Goal: Task Accomplishment & Management: Manage account settings

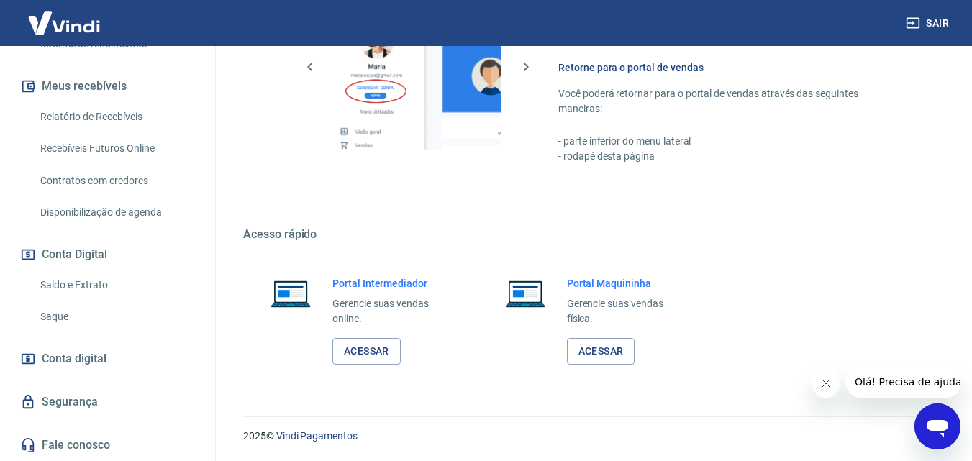
scroll to position [218, 0]
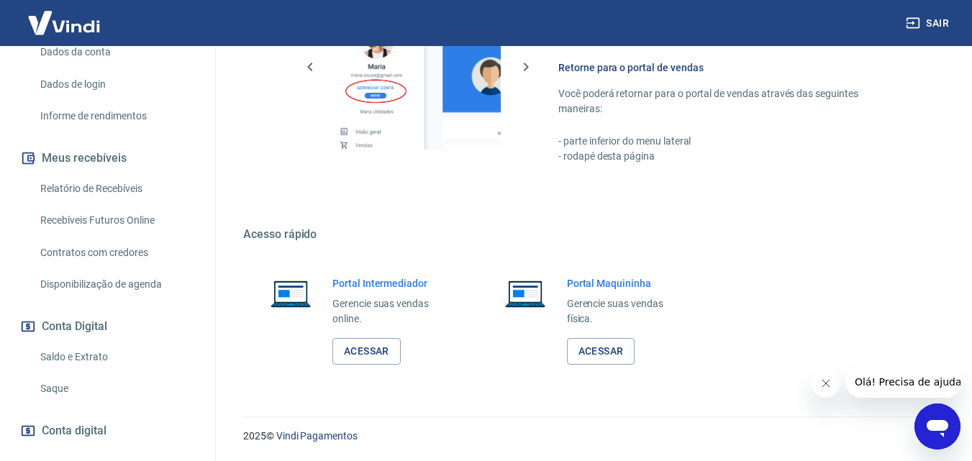
click at [71, 355] on link "Saldo e Extrato" at bounding box center [116, 356] width 163 height 29
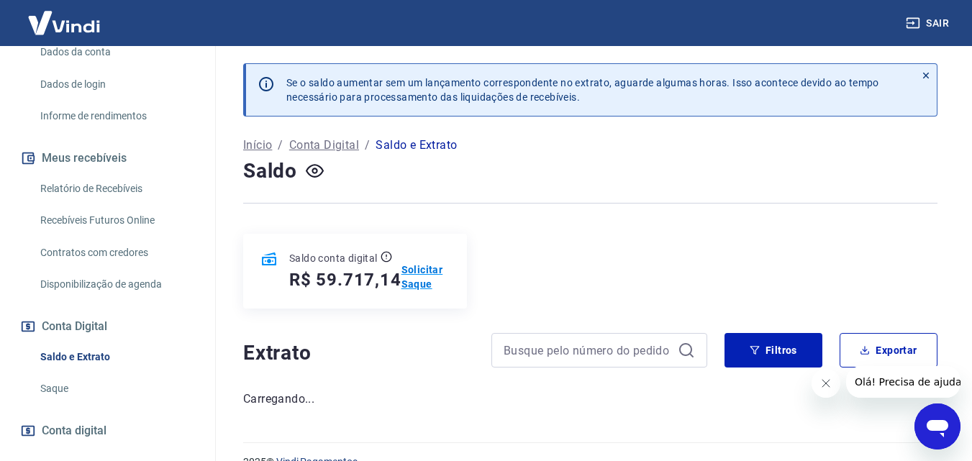
click at [416, 268] on p "Solicitar Saque" at bounding box center [425, 276] width 48 height 29
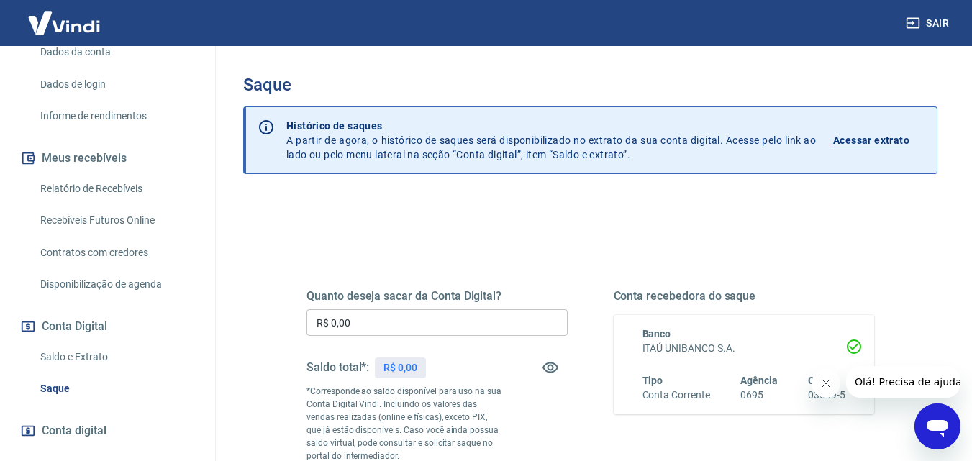
scroll to position [72, 0]
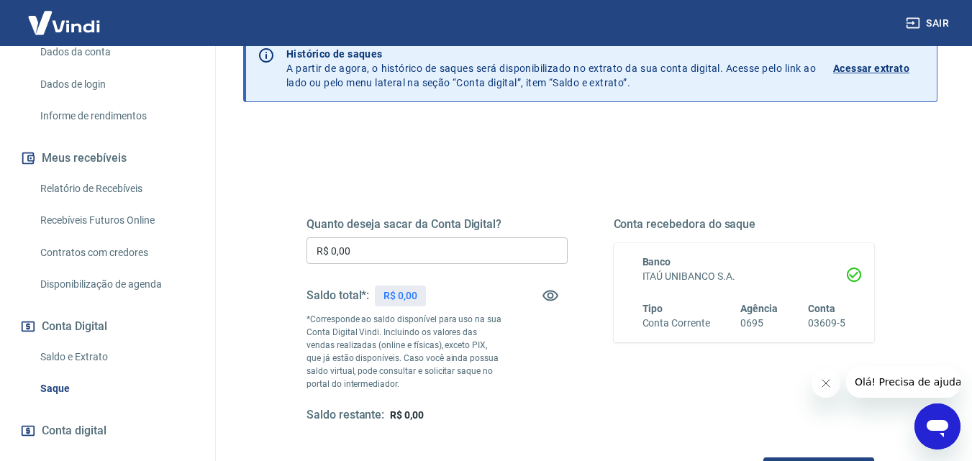
click at [401, 261] on input "R$ 0,00" at bounding box center [436, 250] width 261 height 27
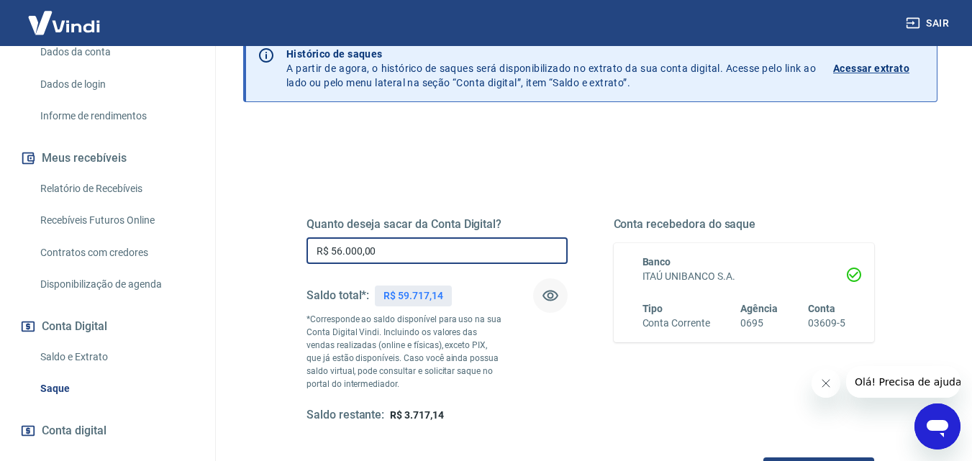
scroll to position [144, 0]
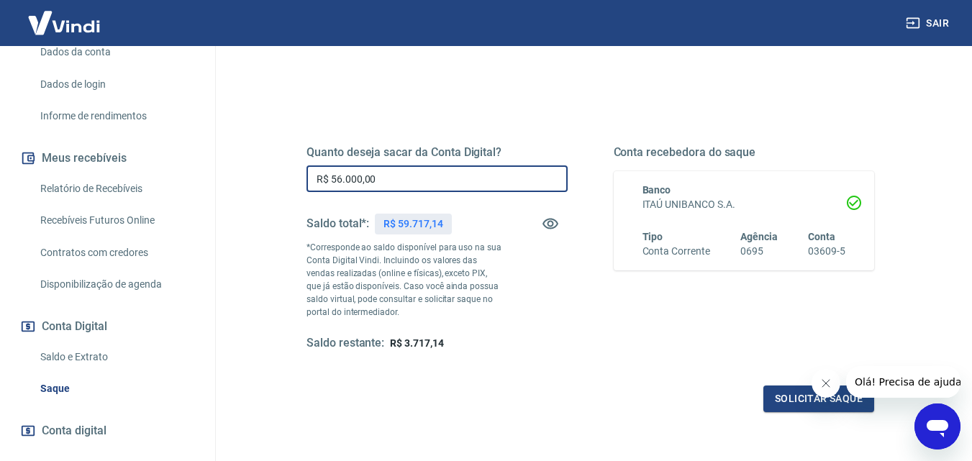
type input "R$ 56.000,00"
click at [822, 380] on icon "Fechar mensagem da empresa" at bounding box center [824, 383] width 7 height 7
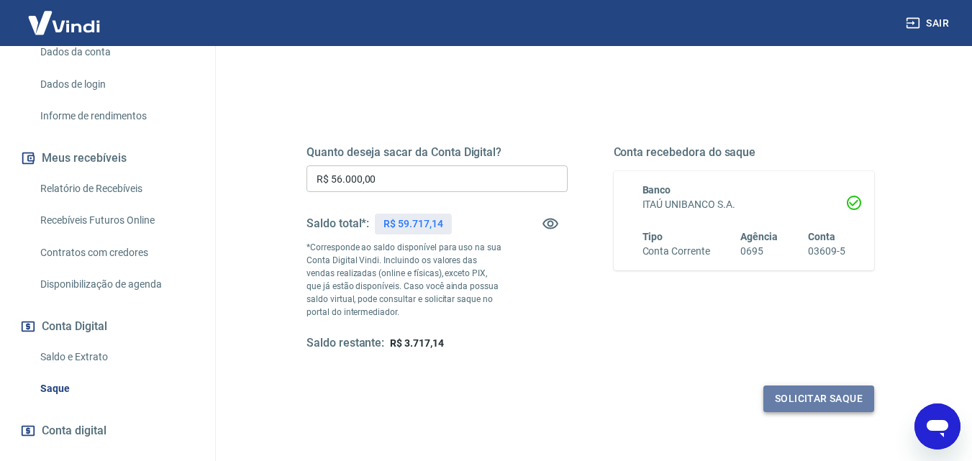
click at [818, 397] on button "Solicitar saque" at bounding box center [818, 398] width 111 height 27
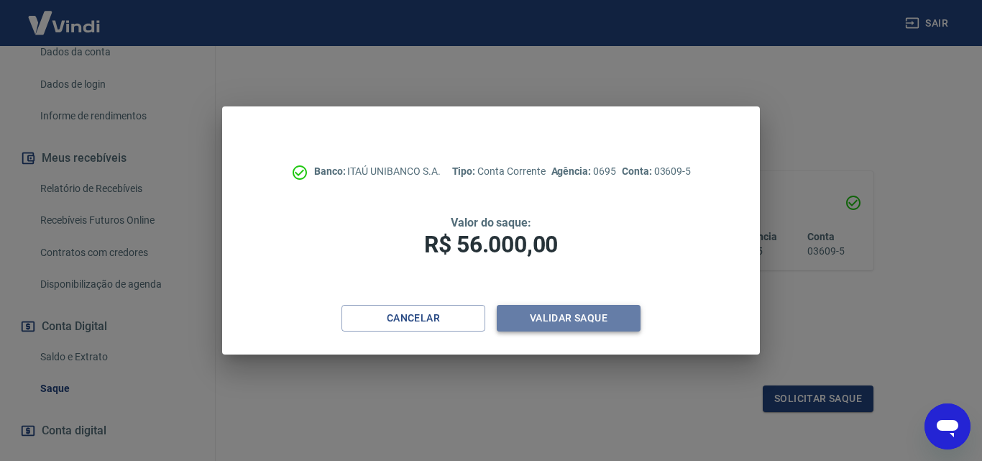
click at [577, 316] on button "Validar saque" at bounding box center [569, 318] width 144 height 27
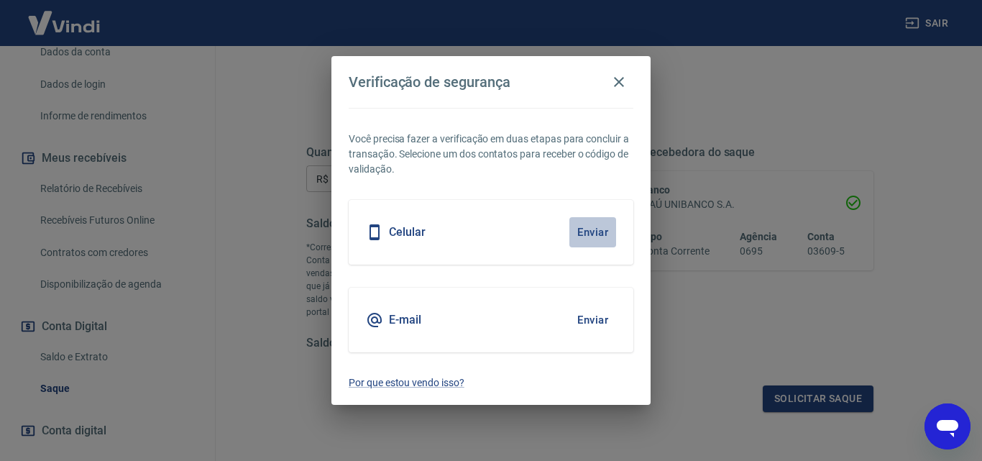
click at [583, 229] on button "Enviar" at bounding box center [593, 232] width 47 height 30
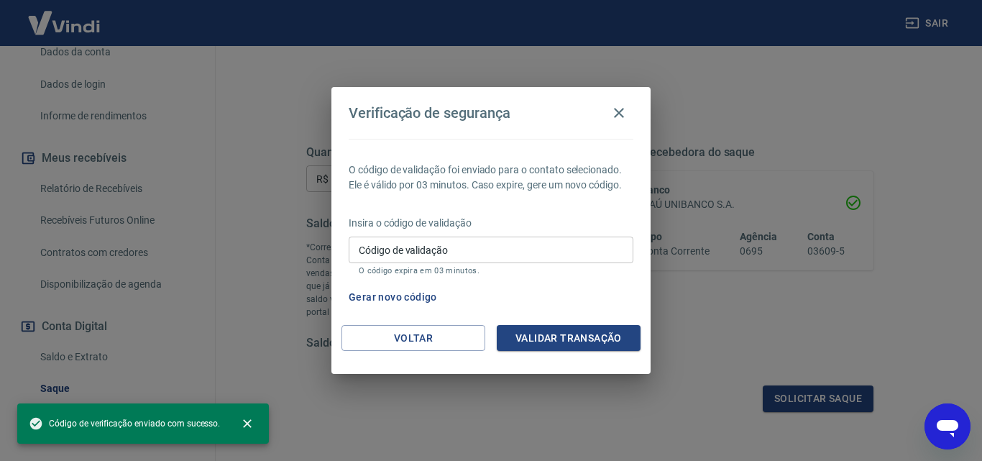
click at [478, 250] on input "Código de validação" at bounding box center [491, 250] width 285 height 27
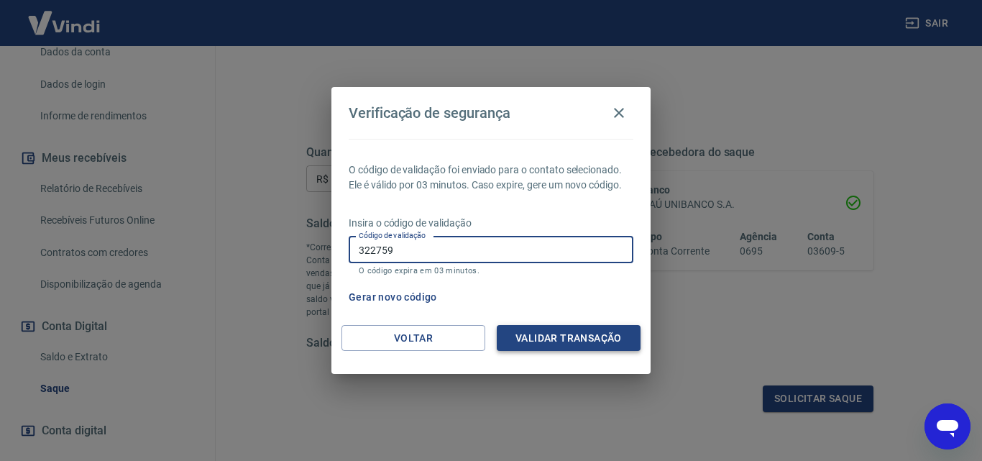
type input "322759"
click at [558, 336] on button "Validar transação" at bounding box center [569, 338] width 144 height 27
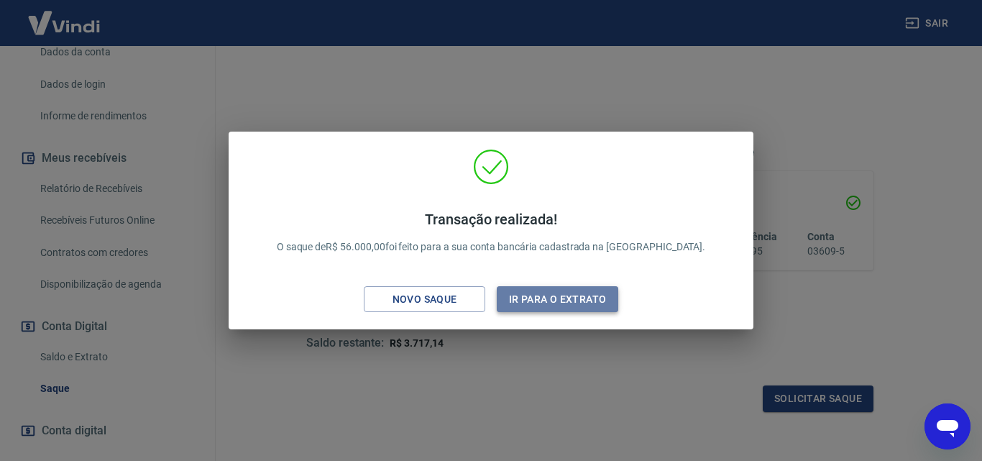
click at [538, 297] on button "Ir para o extrato" at bounding box center [558, 299] width 122 height 27
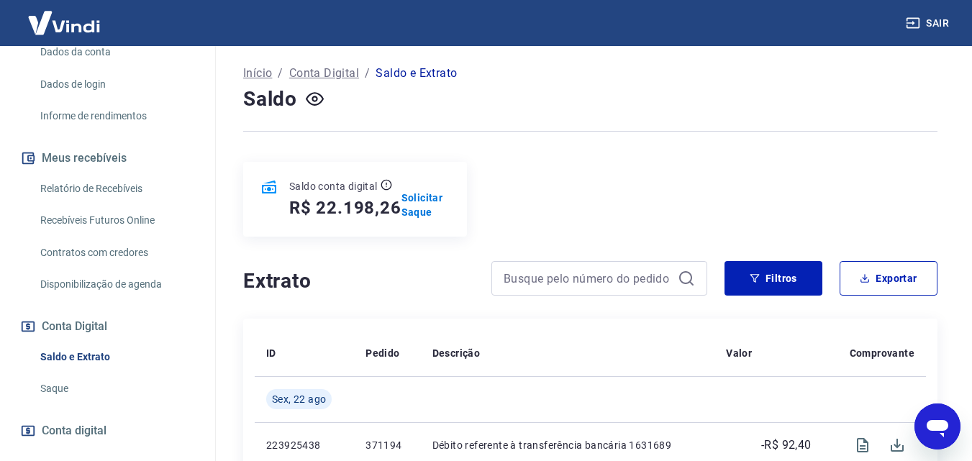
scroll to position [144, 0]
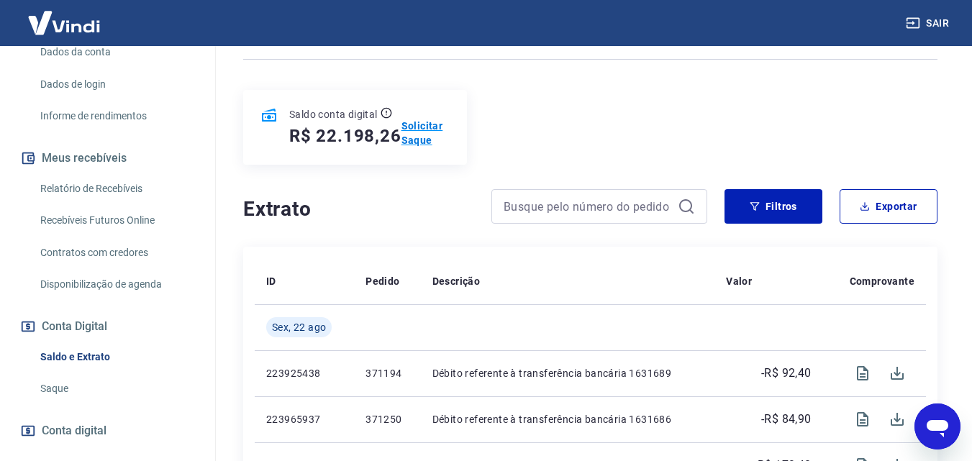
click at [410, 124] on p "Solicitar Saque" at bounding box center [425, 133] width 48 height 29
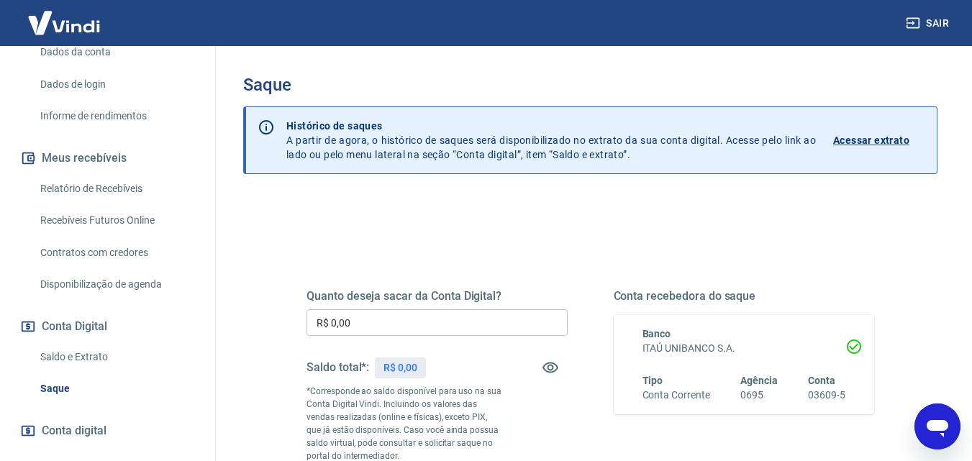
click at [421, 321] on input "R$ 0,00" at bounding box center [436, 322] width 261 height 27
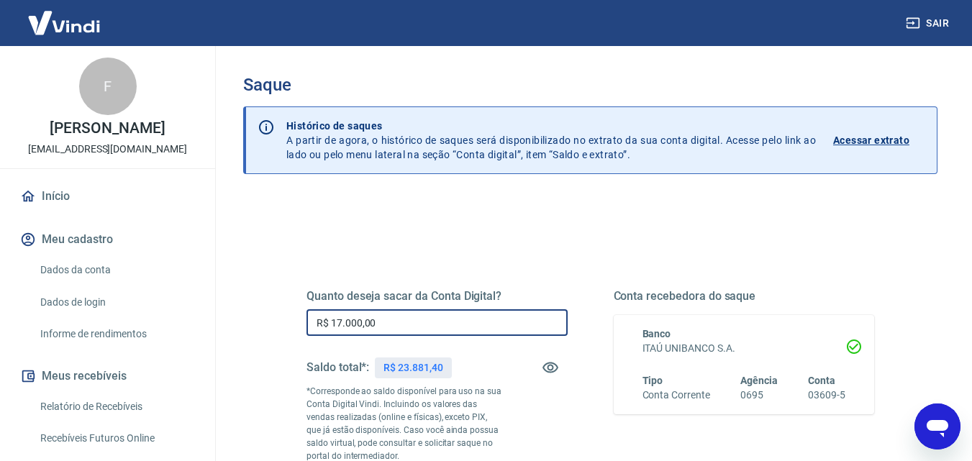
type input "R$ 17.000,00"
click at [52, 194] on link "Início" at bounding box center [107, 197] width 181 height 32
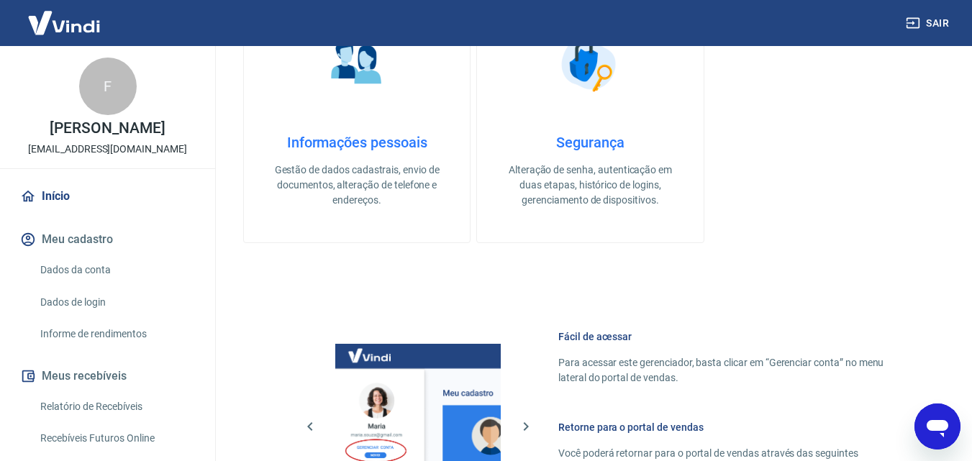
scroll to position [719, 0]
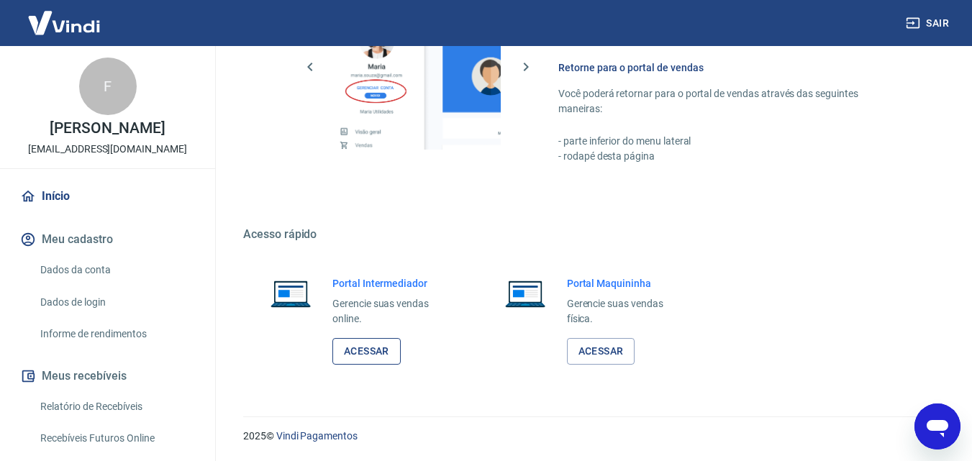
click at [362, 344] on link "Acessar" at bounding box center [366, 351] width 68 height 27
click at [918, 18] on icon "button" at bounding box center [912, 23] width 13 height 11
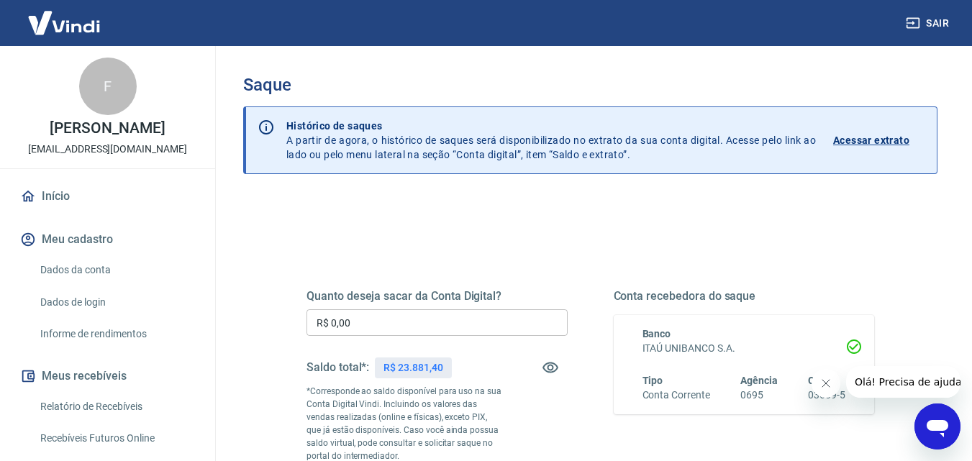
scroll to position [72, 0]
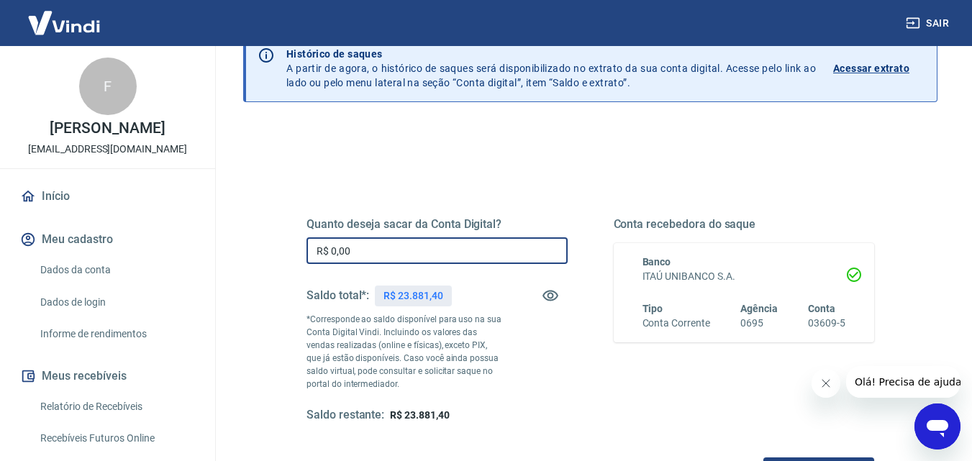
click at [371, 253] on input "R$ 0,00" at bounding box center [436, 250] width 261 height 27
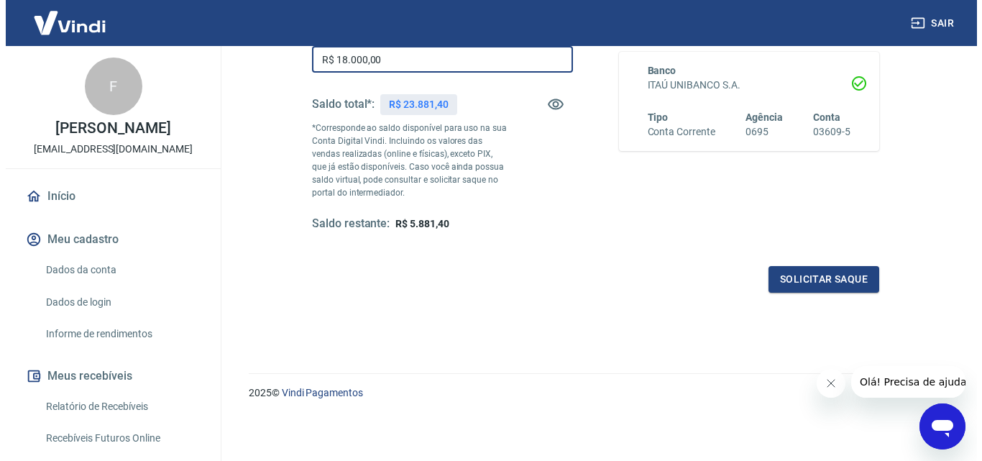
scroll to position [191, 0]
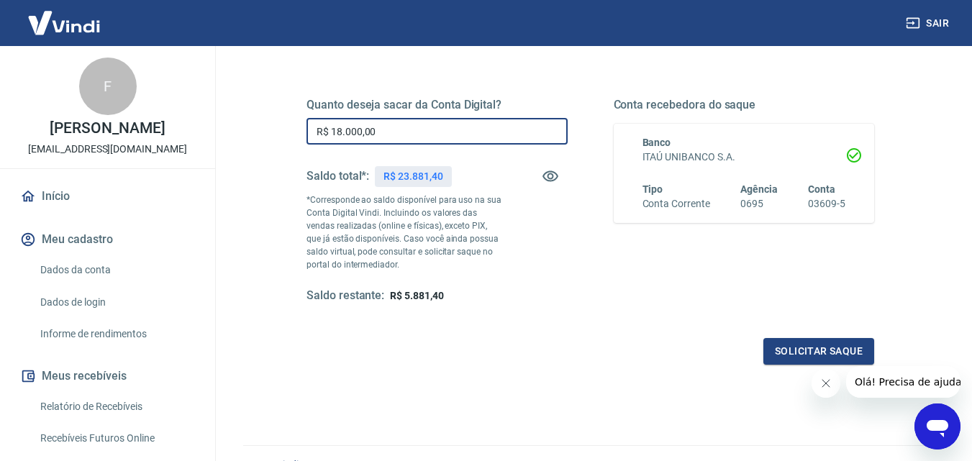
type input "R$ 18.000,00"
click at [825, 388] on icon "Fechar mensagem da empresa" at bounding box center [825, 384] width 12 height 12
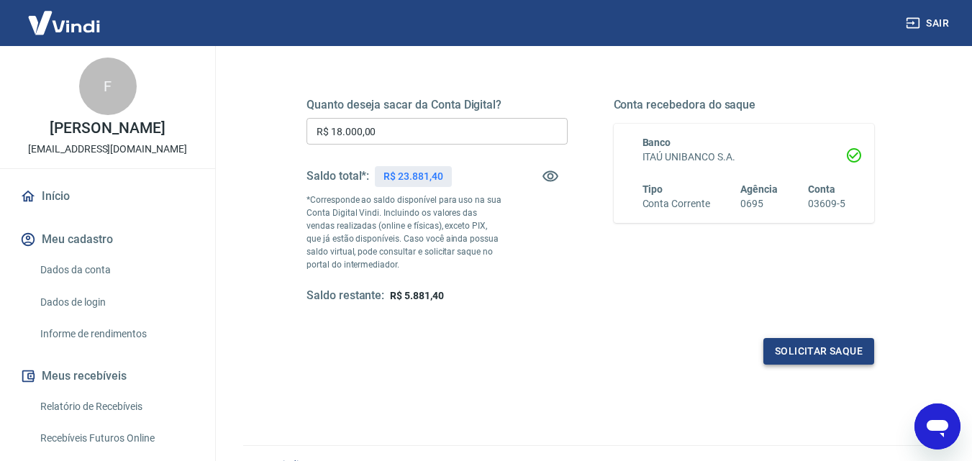
click at [818, 348] on button "Solicitar saque" at bounding box center [818, 351] width 111 height 27
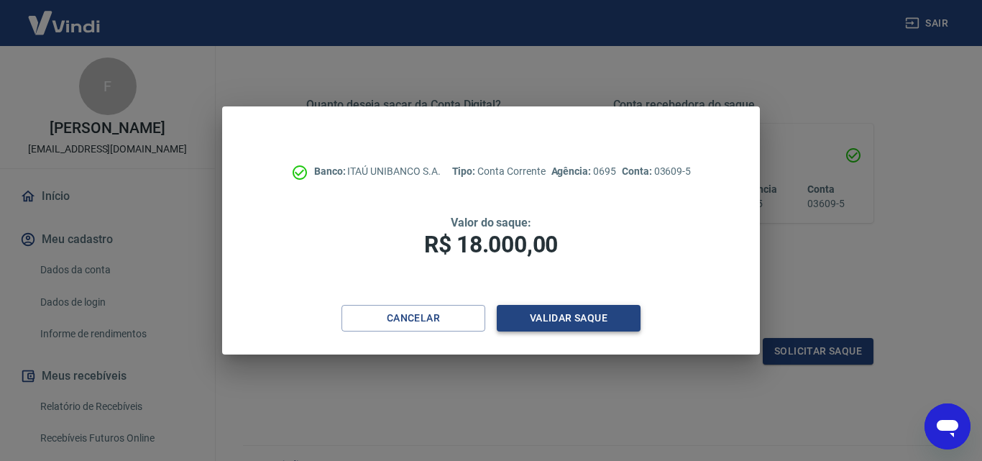
click at [577, 316] on button "Validar saque" at bounding box center [569, 318] width 144 height 27
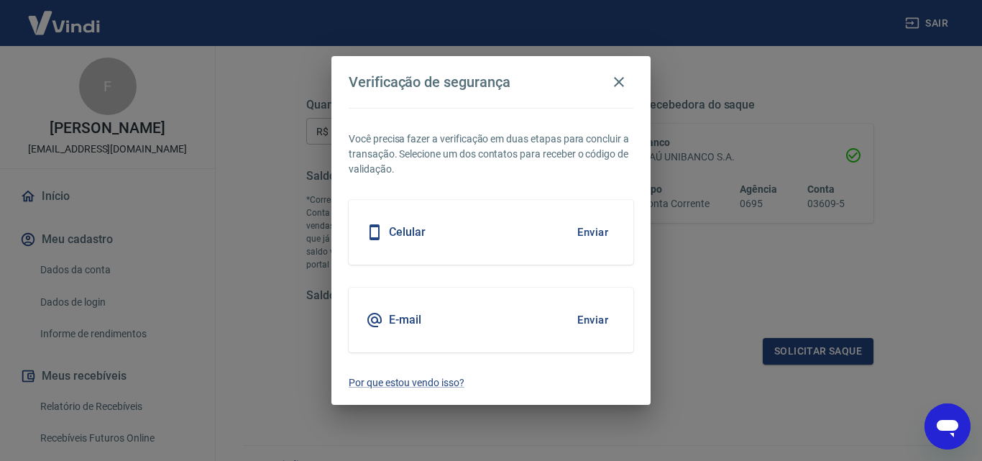
click at [580, 226] on button "Enviar" at bounding box center [593, 232] width 47 height 30
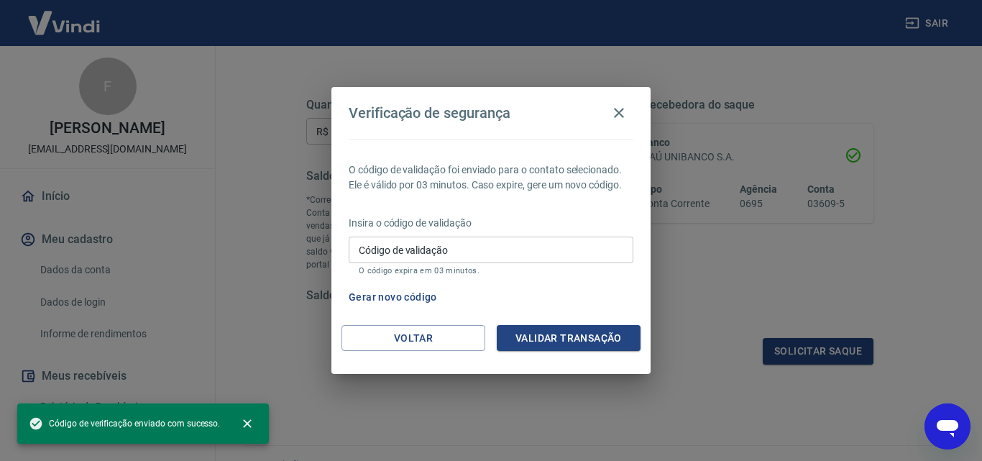
click at [437, 251] on input "Código de validação" at bounding box center [491, 250] width 285 height 27
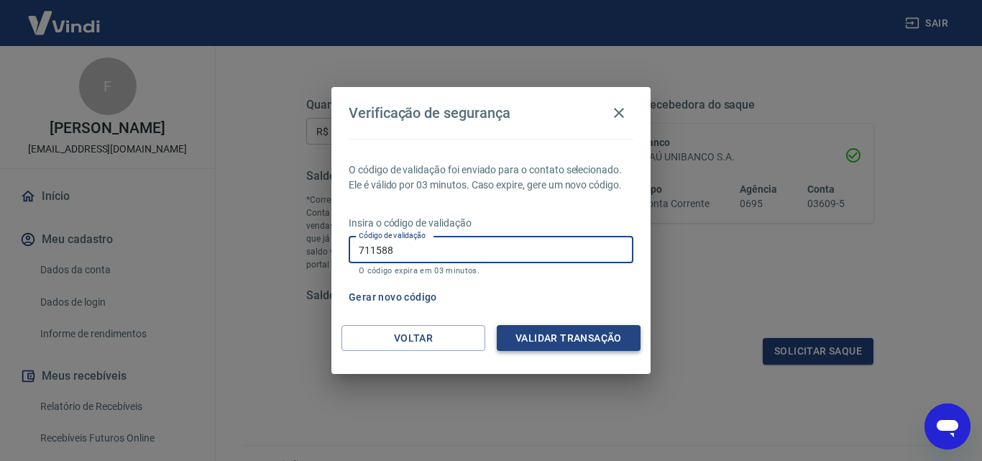
type input "711588"
click at [578, 339] on button "Validar transação" at bounding box center [569, 338] width 144 height 27
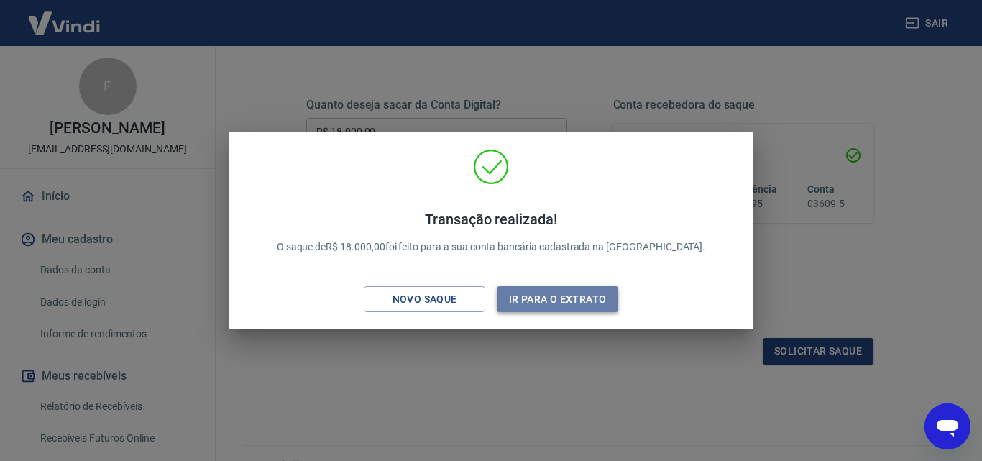
click at [528, 293] on button "Ir para o extrato" at bounding box center [558, 299] width 122 height 27
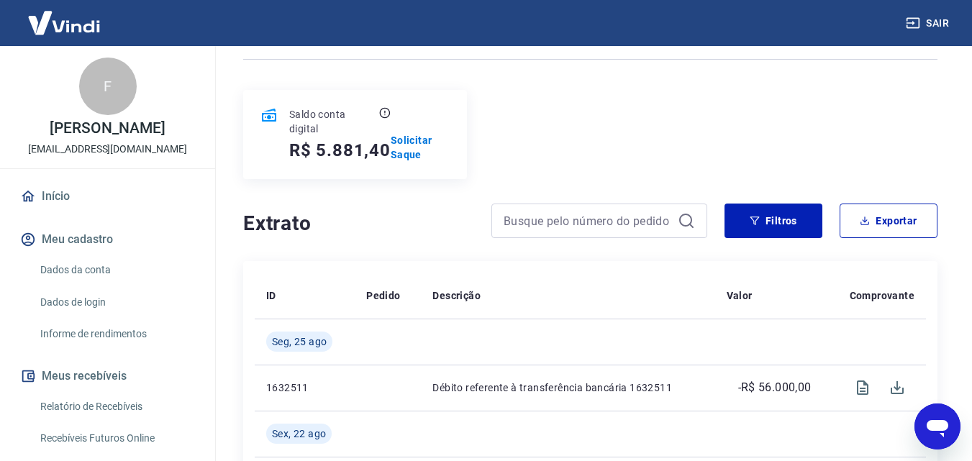
scroll to position [72, 0]
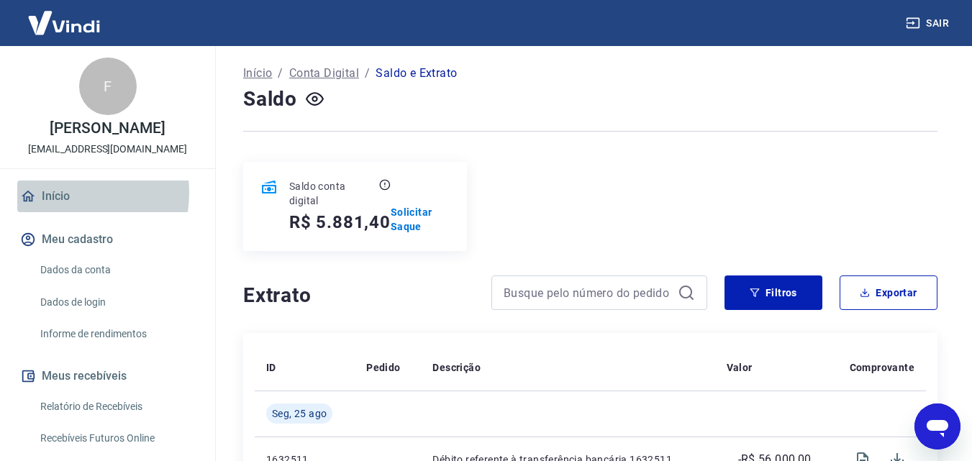
click at [60, 193] on link "Início" at bounding box center [107, 197] width 181 height 32
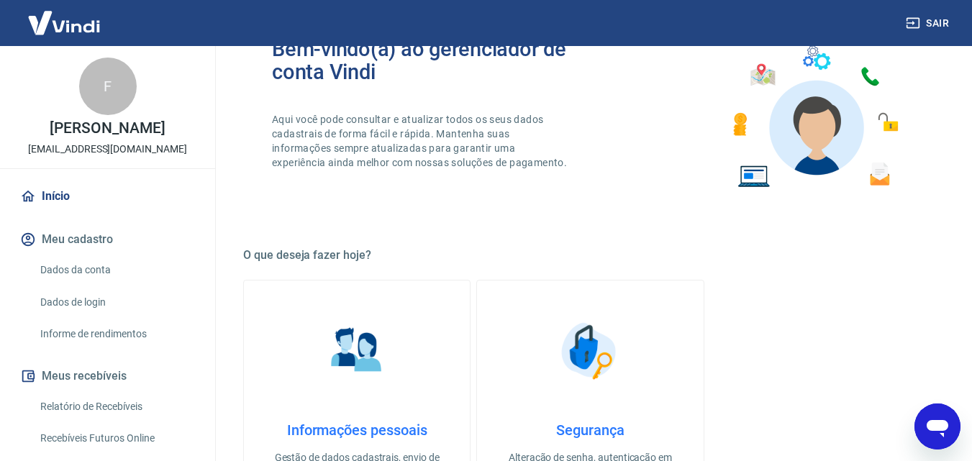
scroll to position [290, 0]
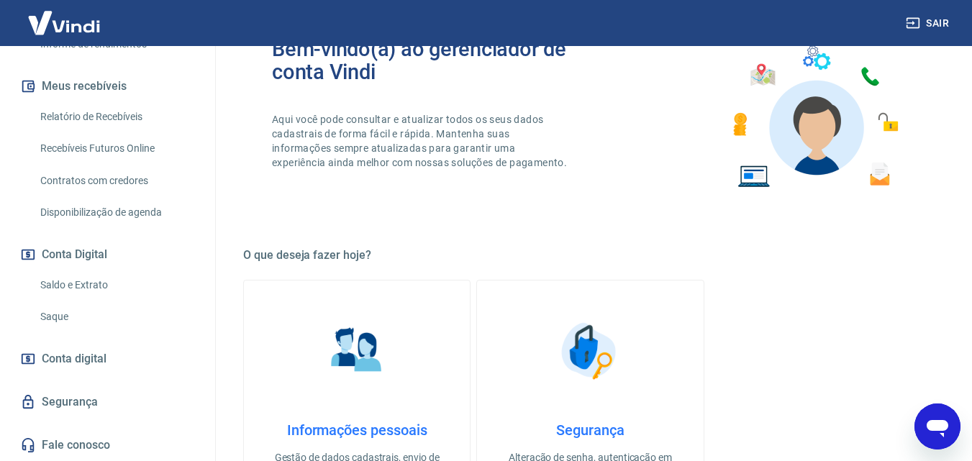
click at [67, 280] on link "Saldo e Extrato" at bounding box center [116, 284] width 163 height 29
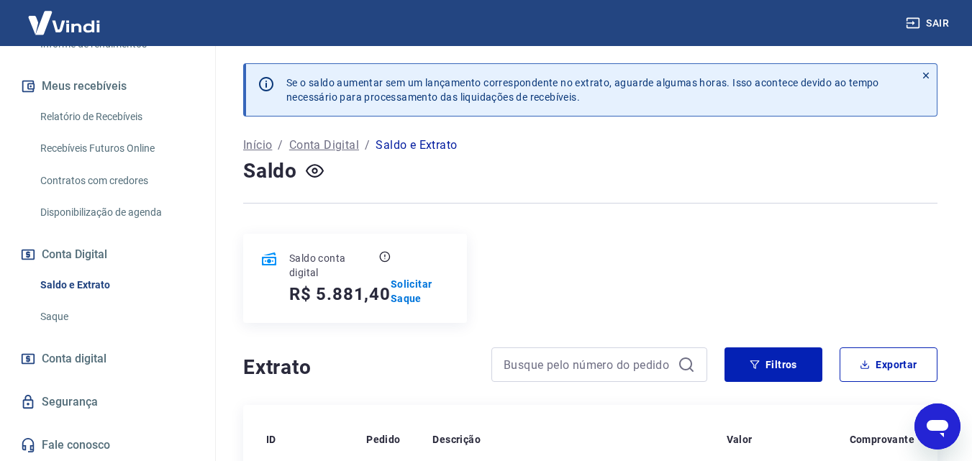
click at [922, 25] on button "Sair" at bounding box center [929, 23] width 52 height 27
